Goal: Task Accomplishment & Management: Understand process/instructions

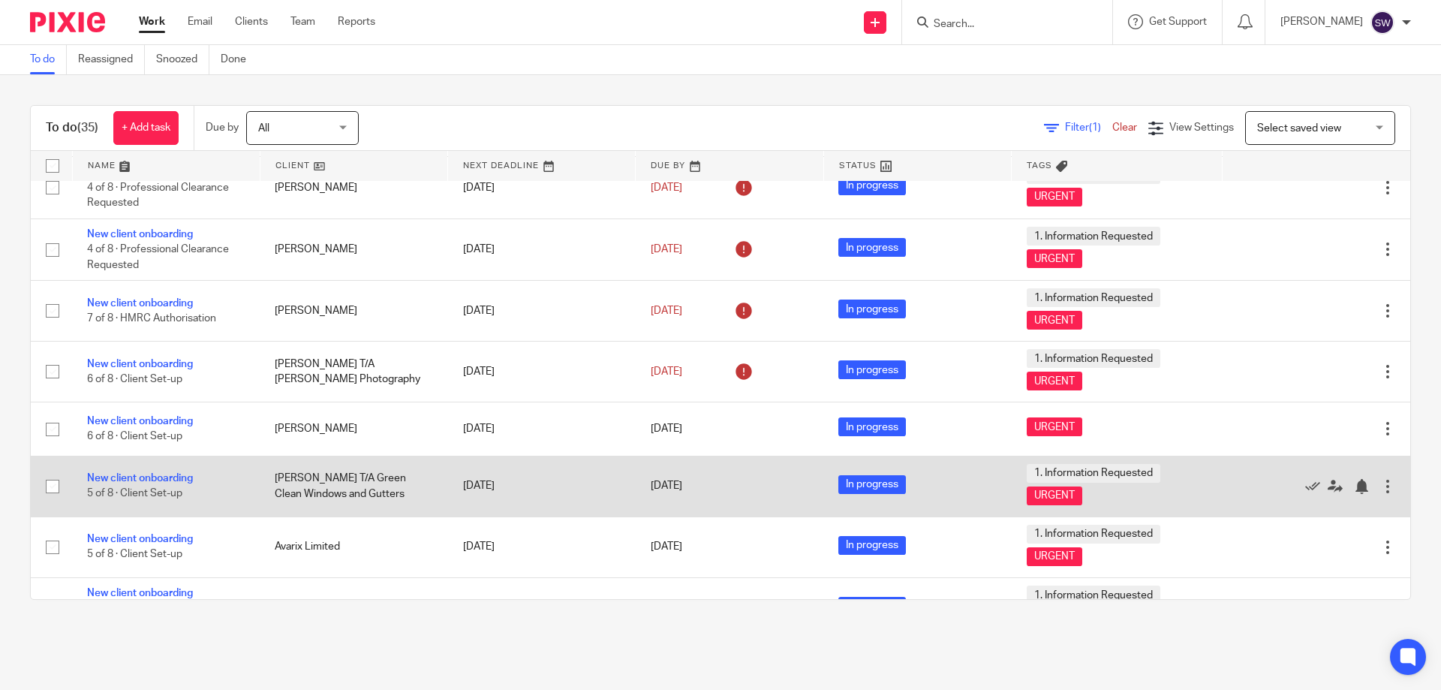
scroll to position [1419, 0]
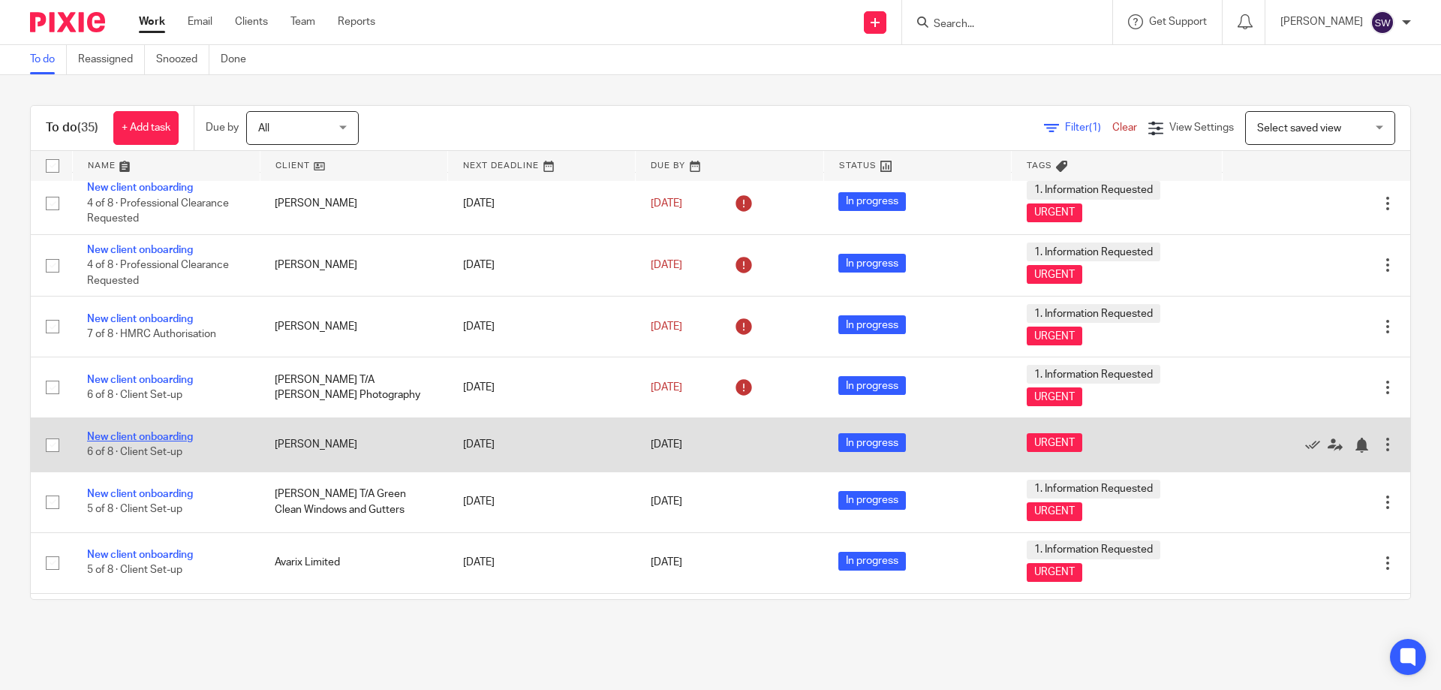
click at [149, 436] on link "New client onboarding" at bounding box center [140, 436] width 106 height 11
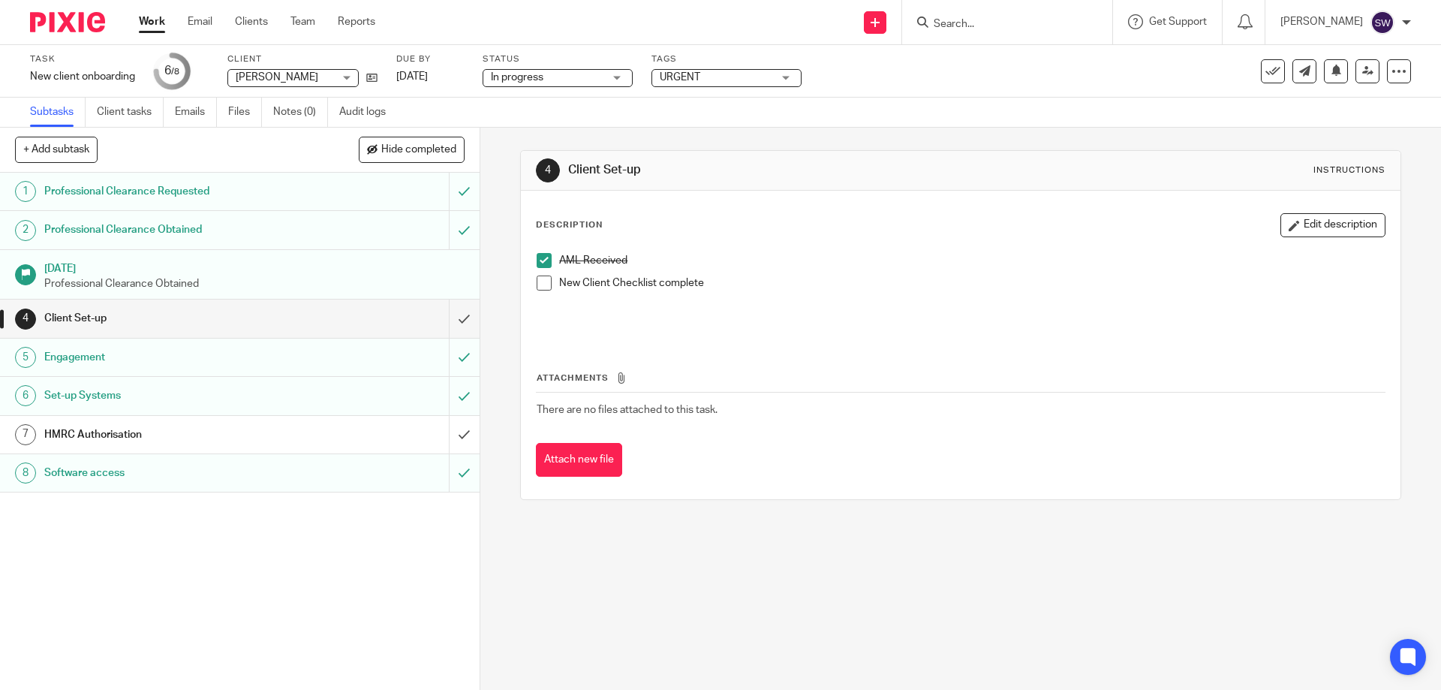
click at [169, 428] on h1 "HMRC Authorisation" at bounding box center [174, 434] width 260 height 23
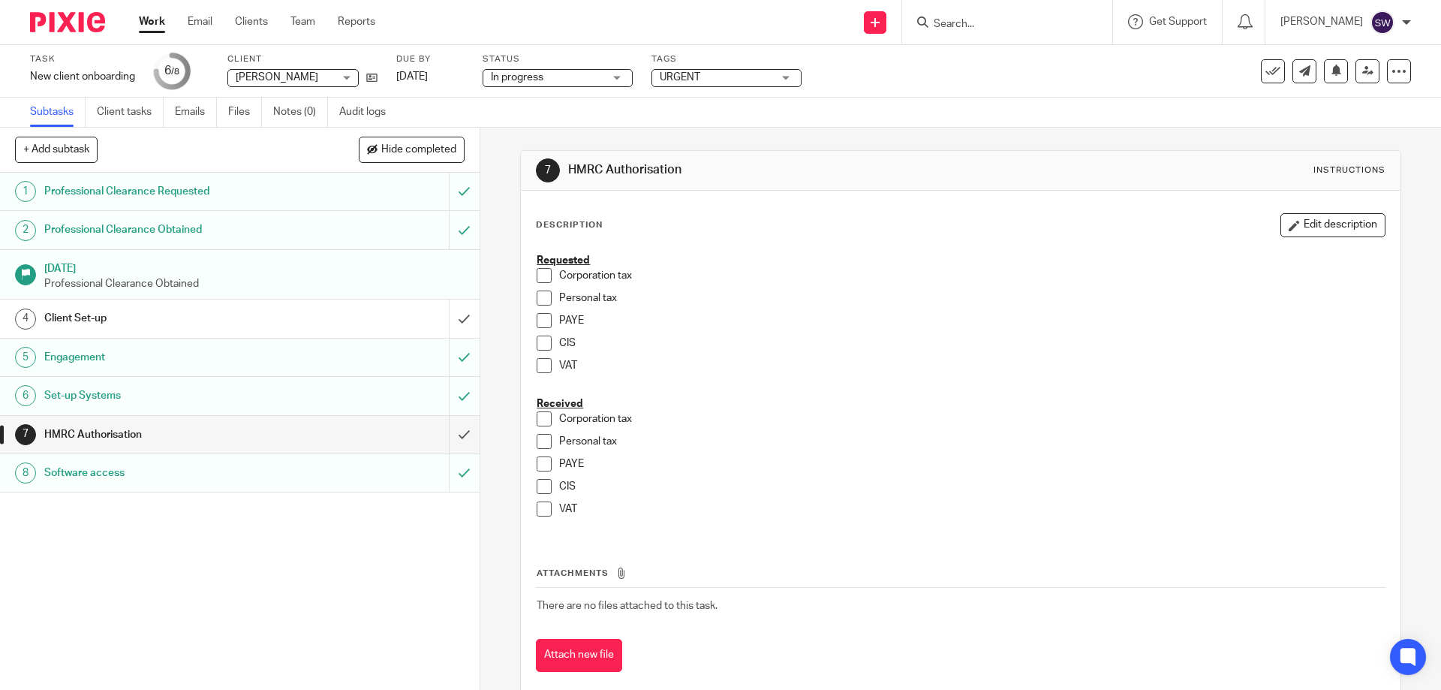
click at [157, 21] on link "Work" at bounding box center [152, 21] width 26 height 15
